Goal: Navigation & Orientation: Find specific page/section

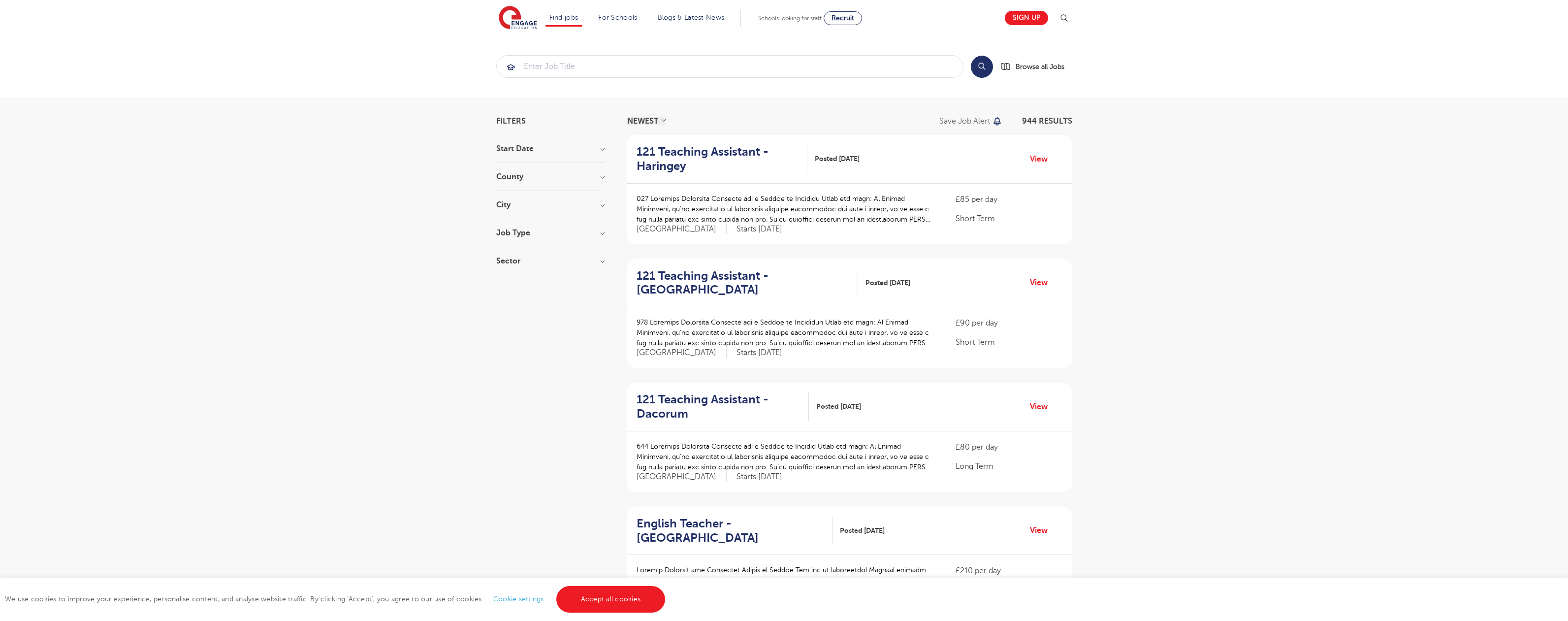
click at [609, 599] on link "Accept all cookies" at bounding box center [610, 600] width 109 height 27
